Goal: Find specific page/section: Find specific page/section

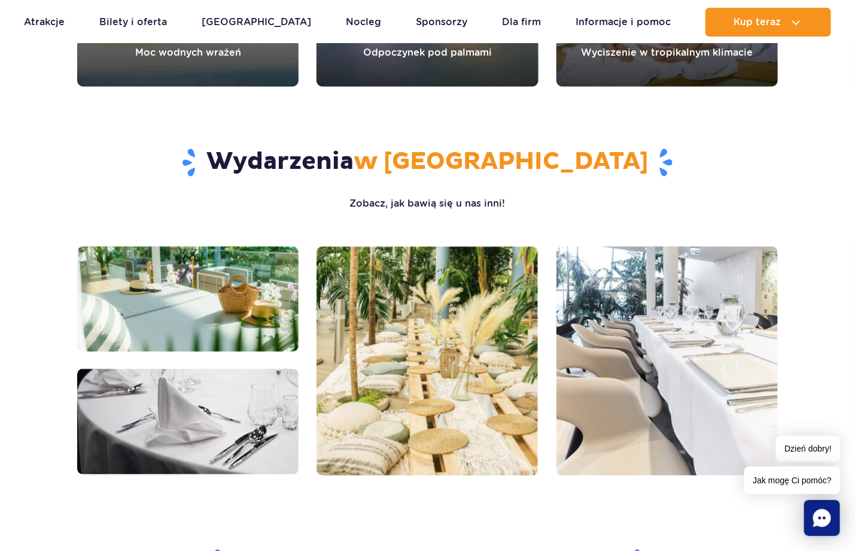
scroll to position [1137, 0]
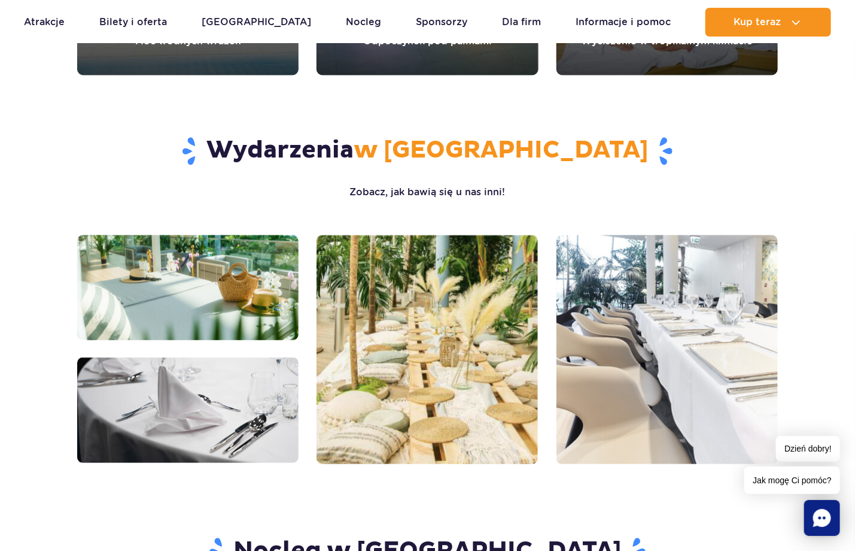
click at [679, 326] on img at bounding box center [667, 349] width 221 height 229
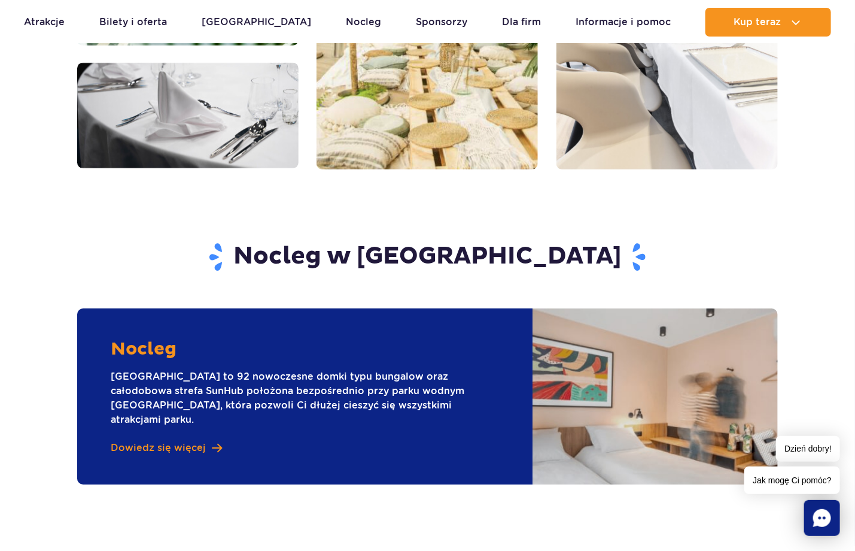
scroll to position [1437, 0]
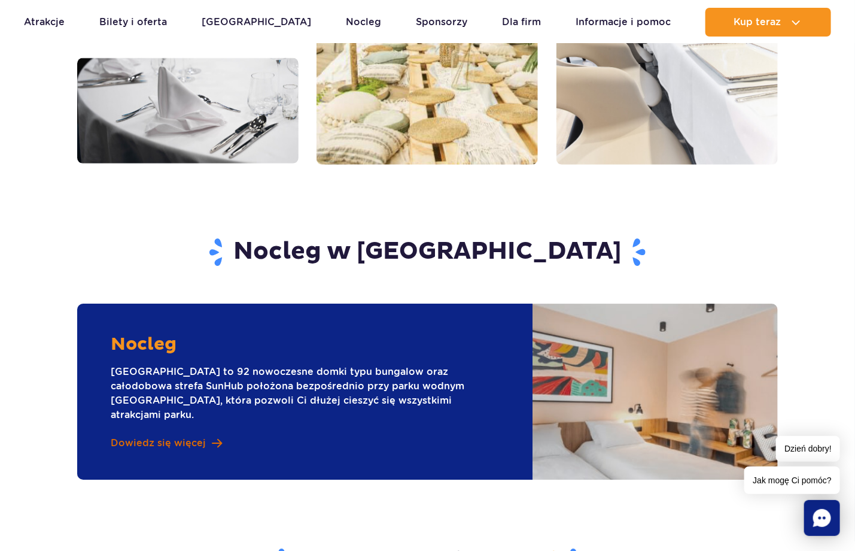
click at [157, 436] on span "Dowiedz się więcej" at bounding box center [158, 442] width 95 height 13
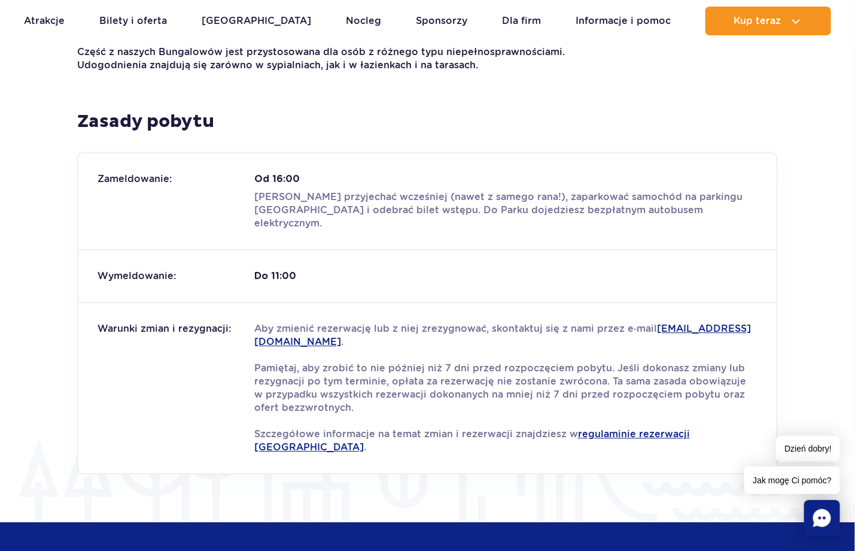
scroll to position [1377, 0]
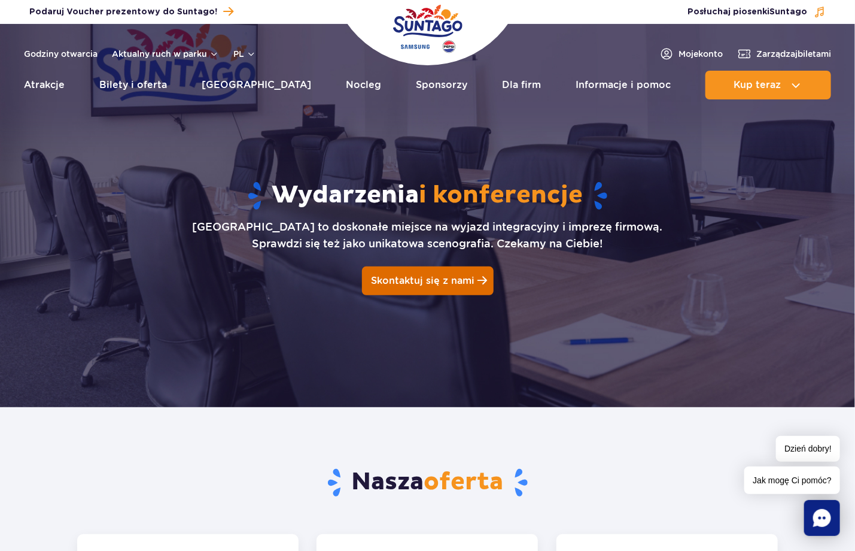
click at [431, 278] on span "Skontaktuj się z nami" at bounding box center [423, 280] width 104 height 11
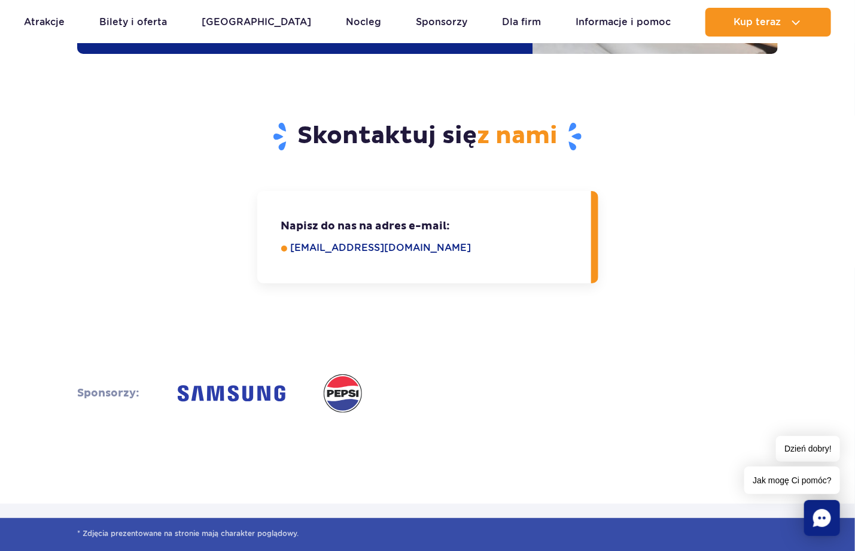
scroll to position [1878, 0]
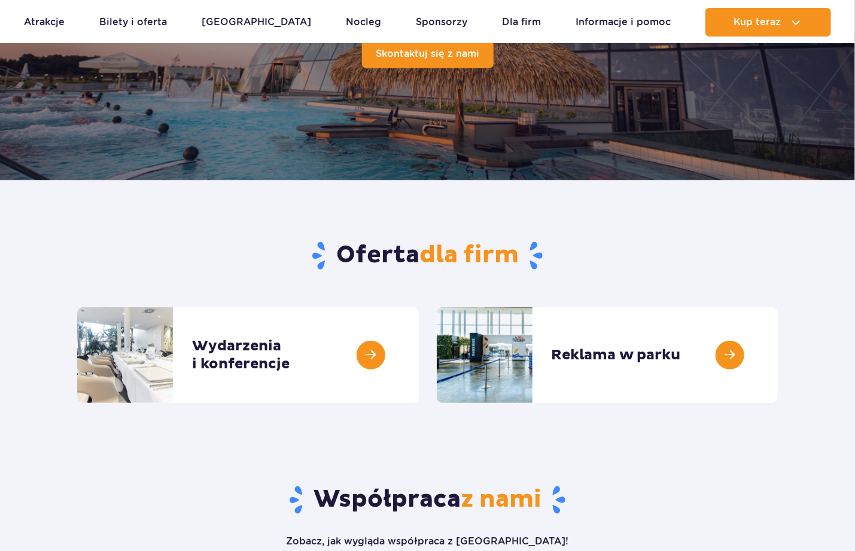
scroll to position [299, 0]
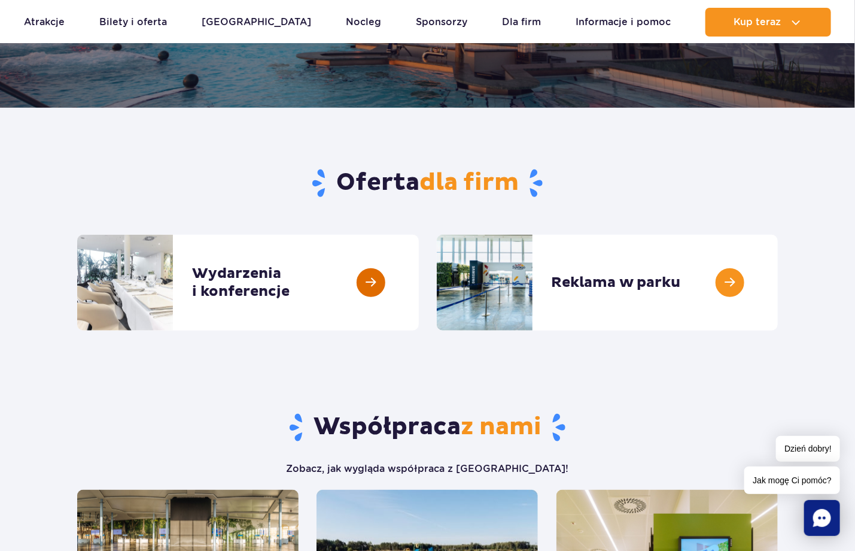
click at [419, 277] on link at bounding box center [419, 283] width 0 height 96
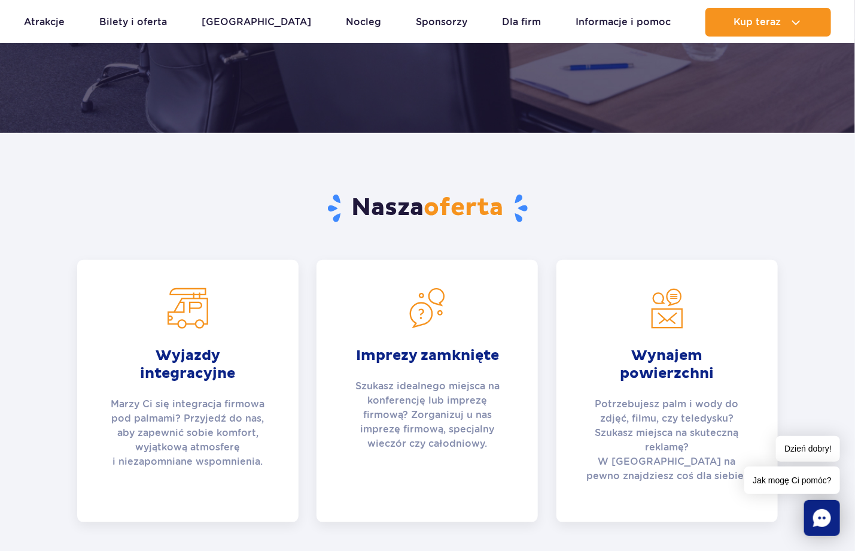
scroll to position [299, 0]
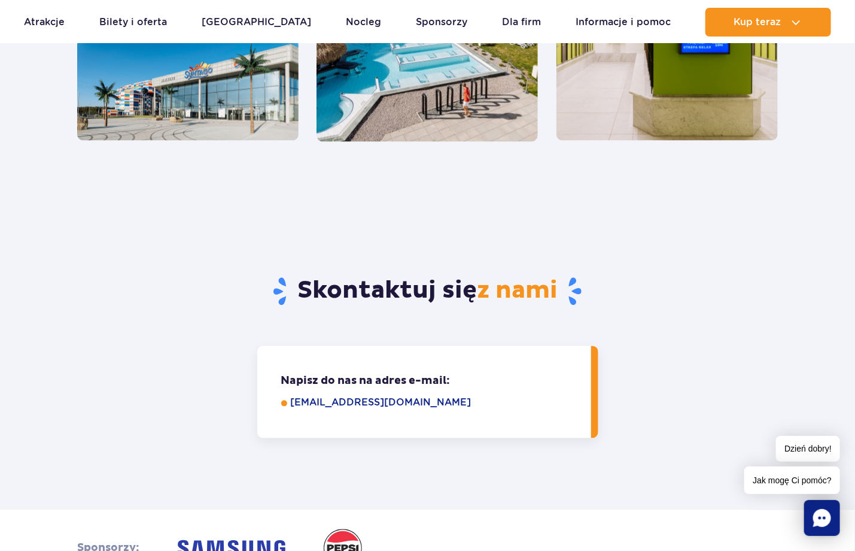
scroll to position [1018, 0]
